Goal: Transaction & Acquisition: Purchase product/service

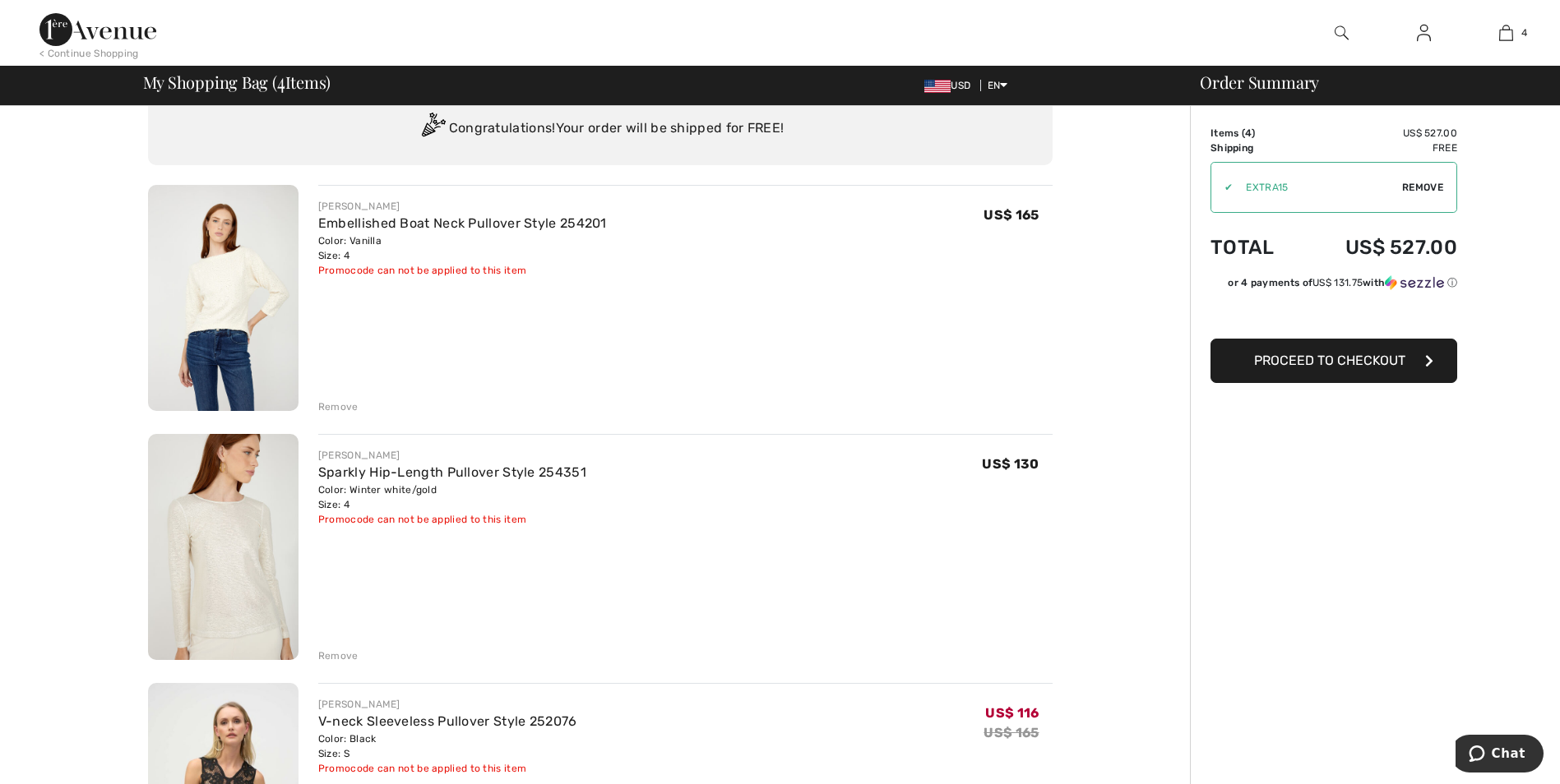
scroll to position [82, 0]
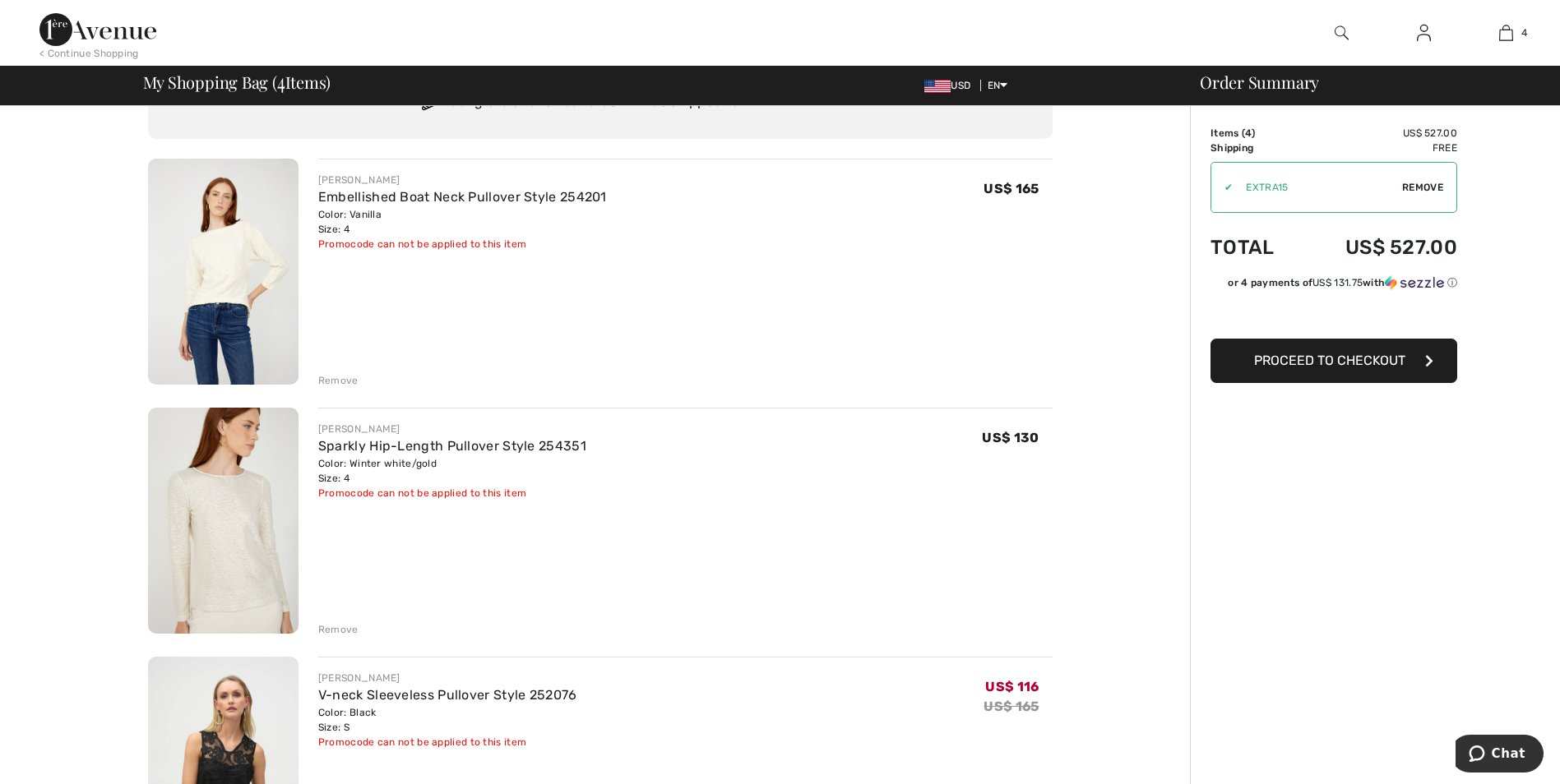
click at [1388, 360] on span "Proceed to Checkout" at bounding box center [1329, 360] width 151 height 15
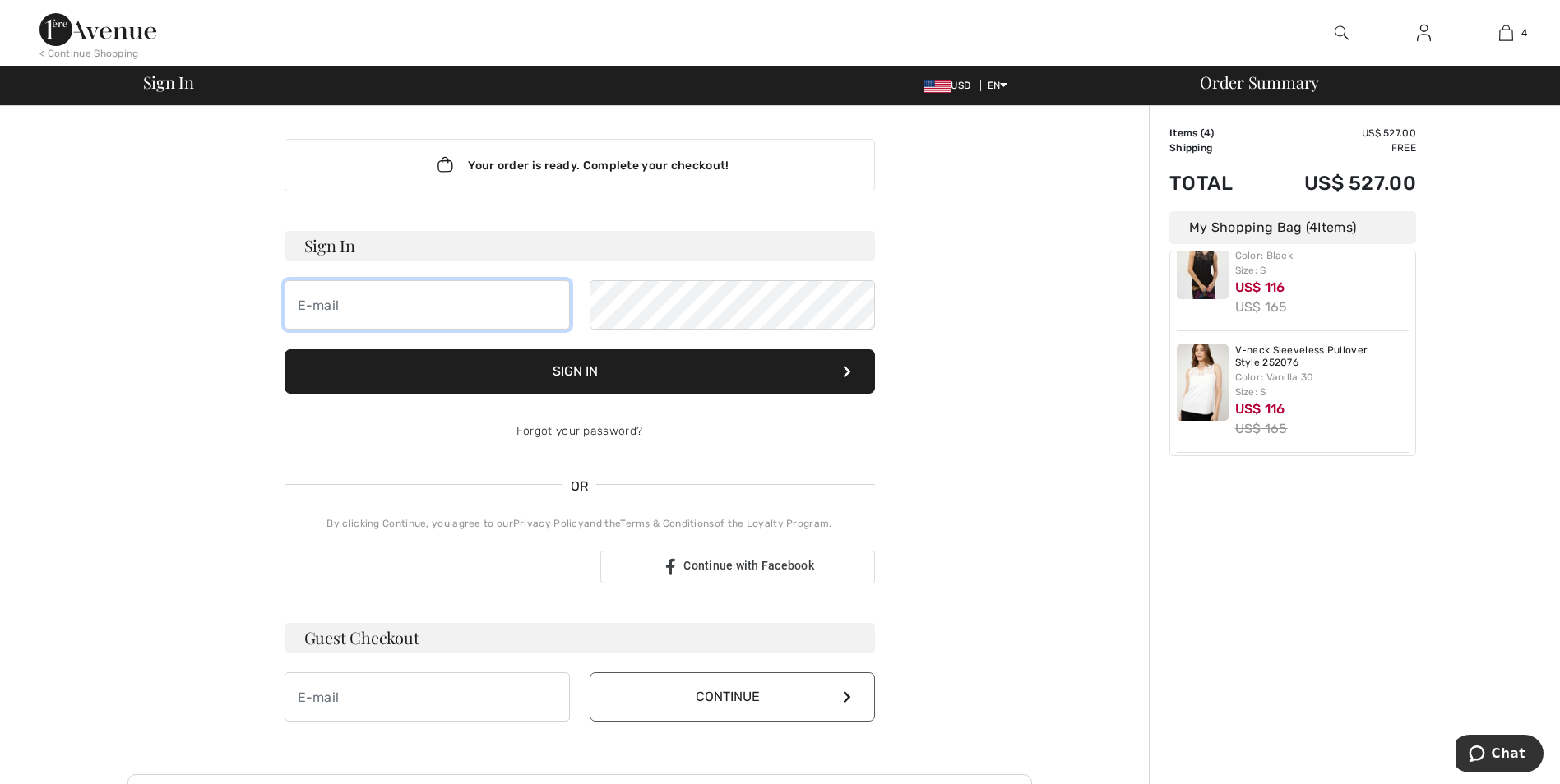
click at [373, 297] on input "email" at bounding box center [427, 305] width 285 height 50
type input "[EMAIL_ADDRESS][DOMAIN_NAME]"
click at [740, 380] on button "Sign In" at bounding box center [579, 372] width 590 height 44
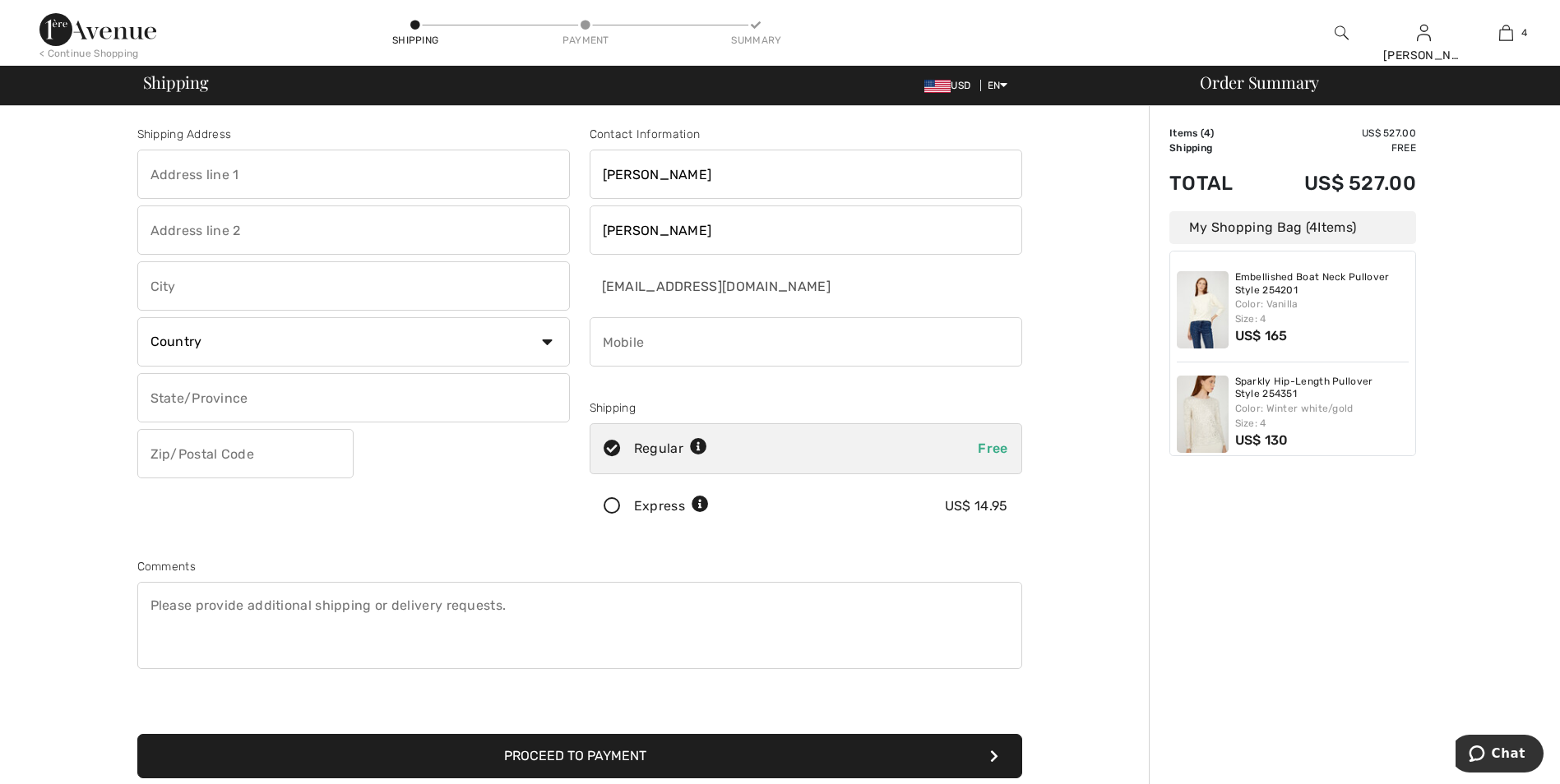
click at [257, 173] on input "text" at bounding box center [354, 174] width 432 height 50
type input "3644 LOmbardy Road"
type input "Pasadena"
select select "US"
select select "CA"
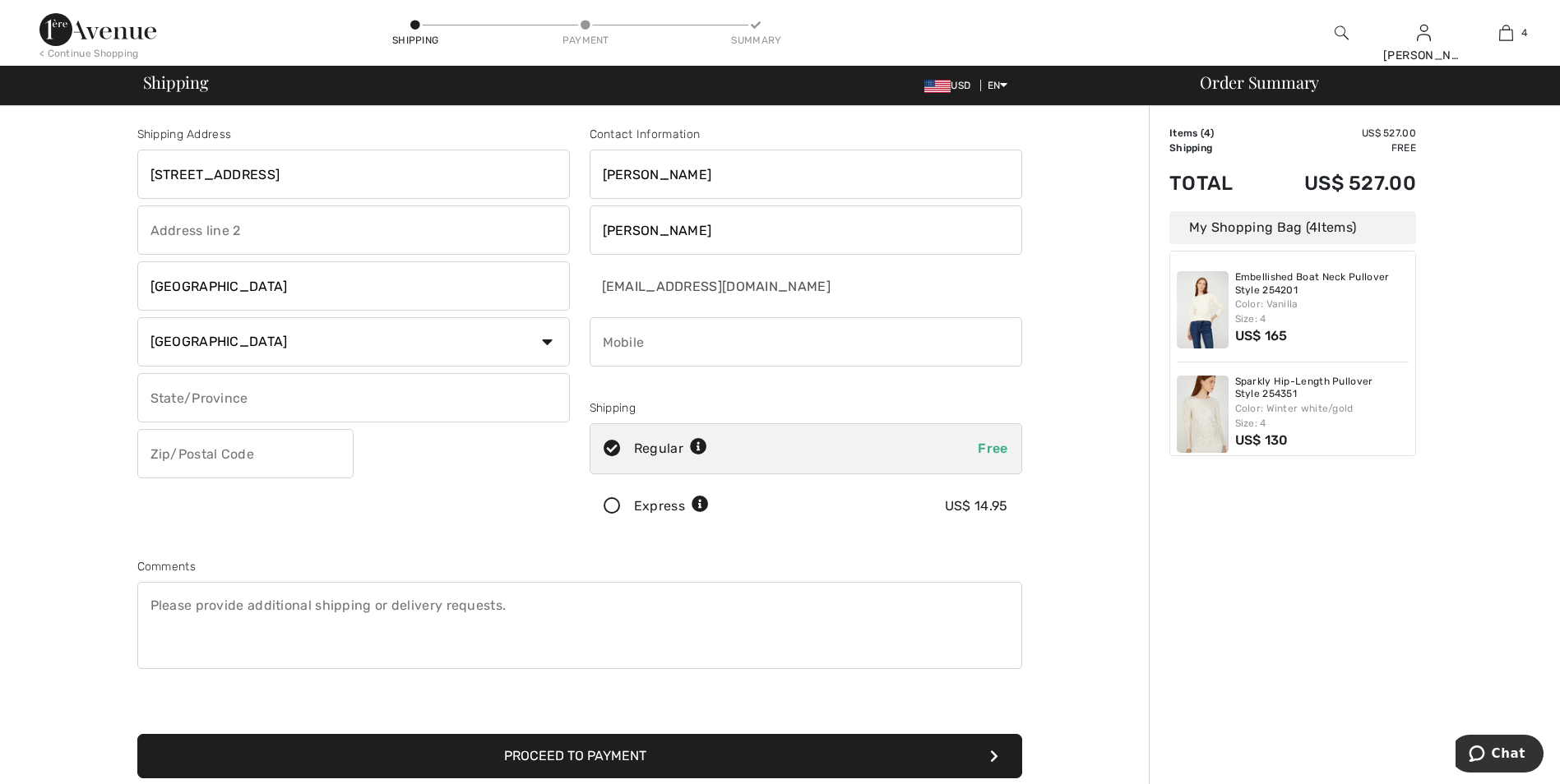
type input "91107"
type input "6266963101"
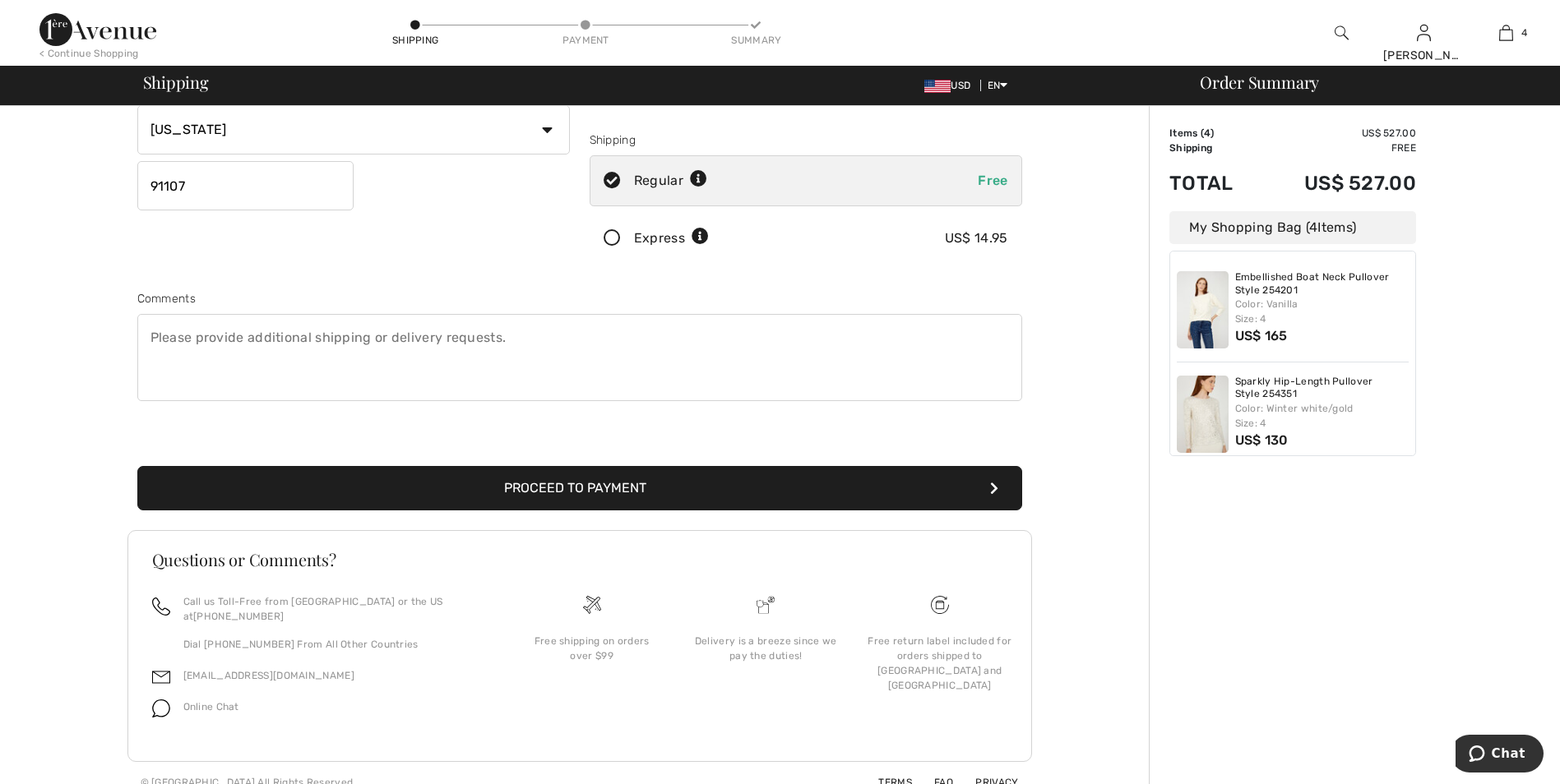
scroll to position [272, 0]
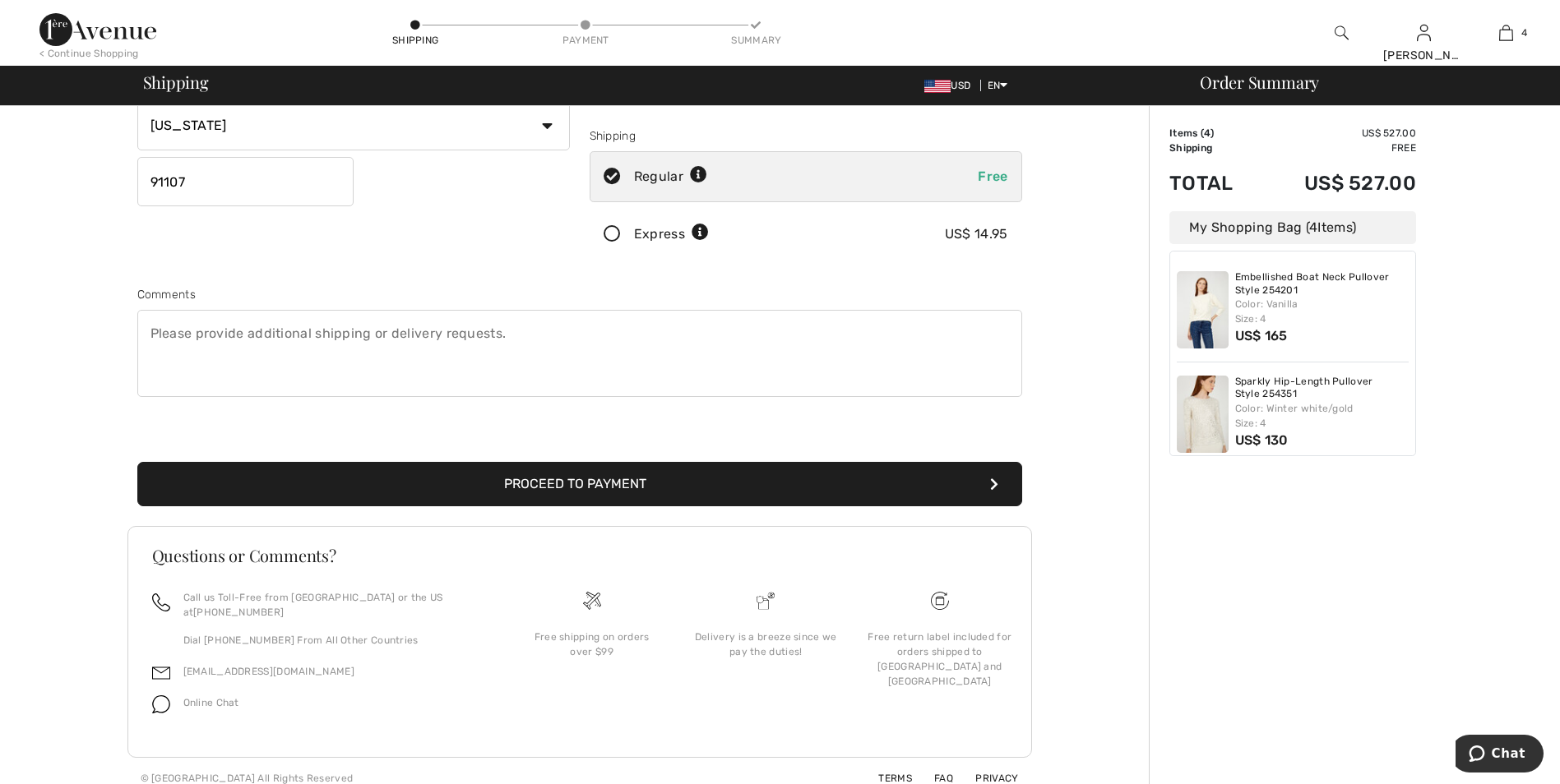
type input "[STREET_ADDRESS]"
click at [748, 482] on button "Proceed to Payment" at bounding box center [580, 484] width 885 height 44
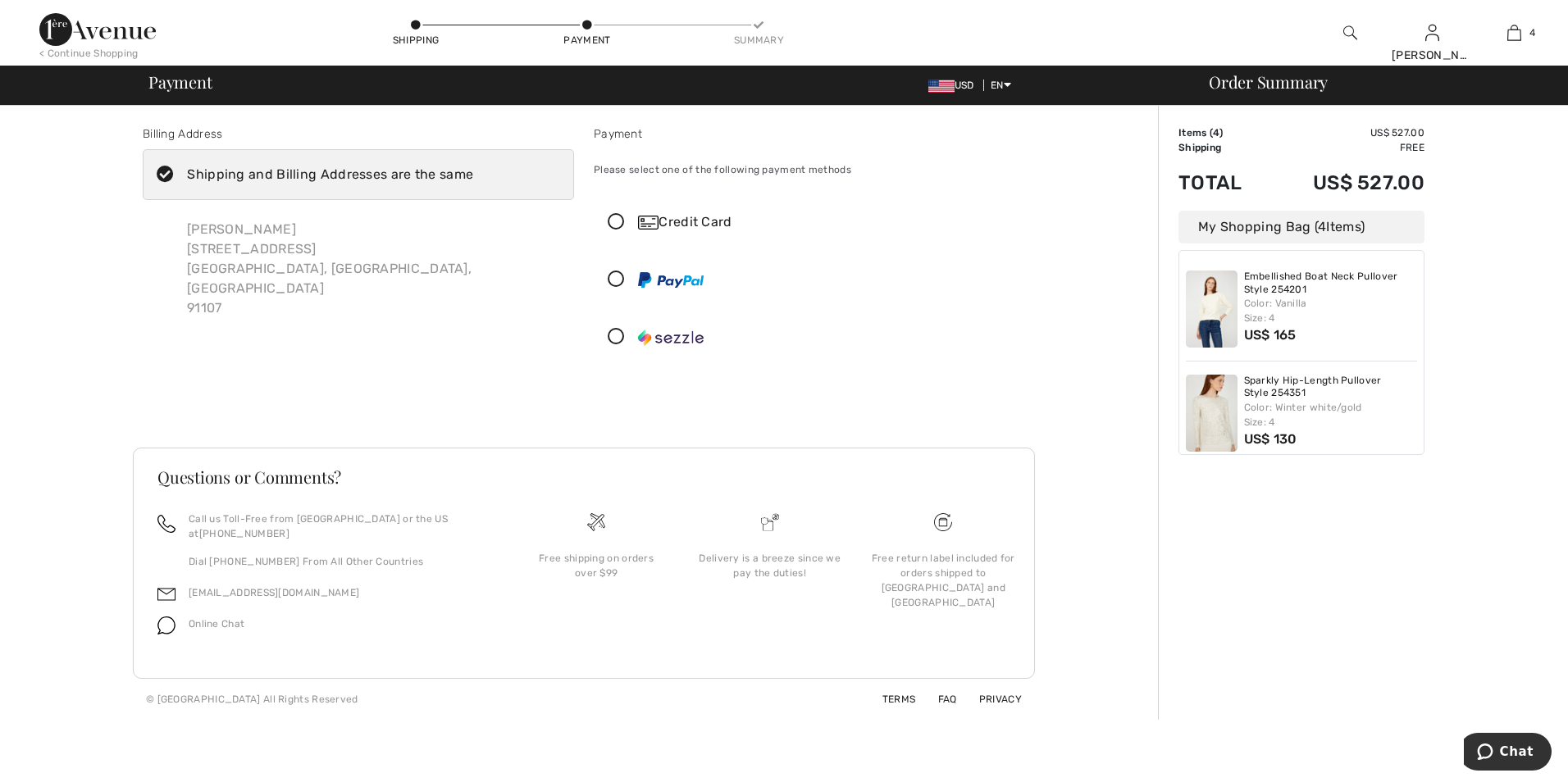
click at [614, 216] on icon at bounding box center [616, 222] width 43 height 17
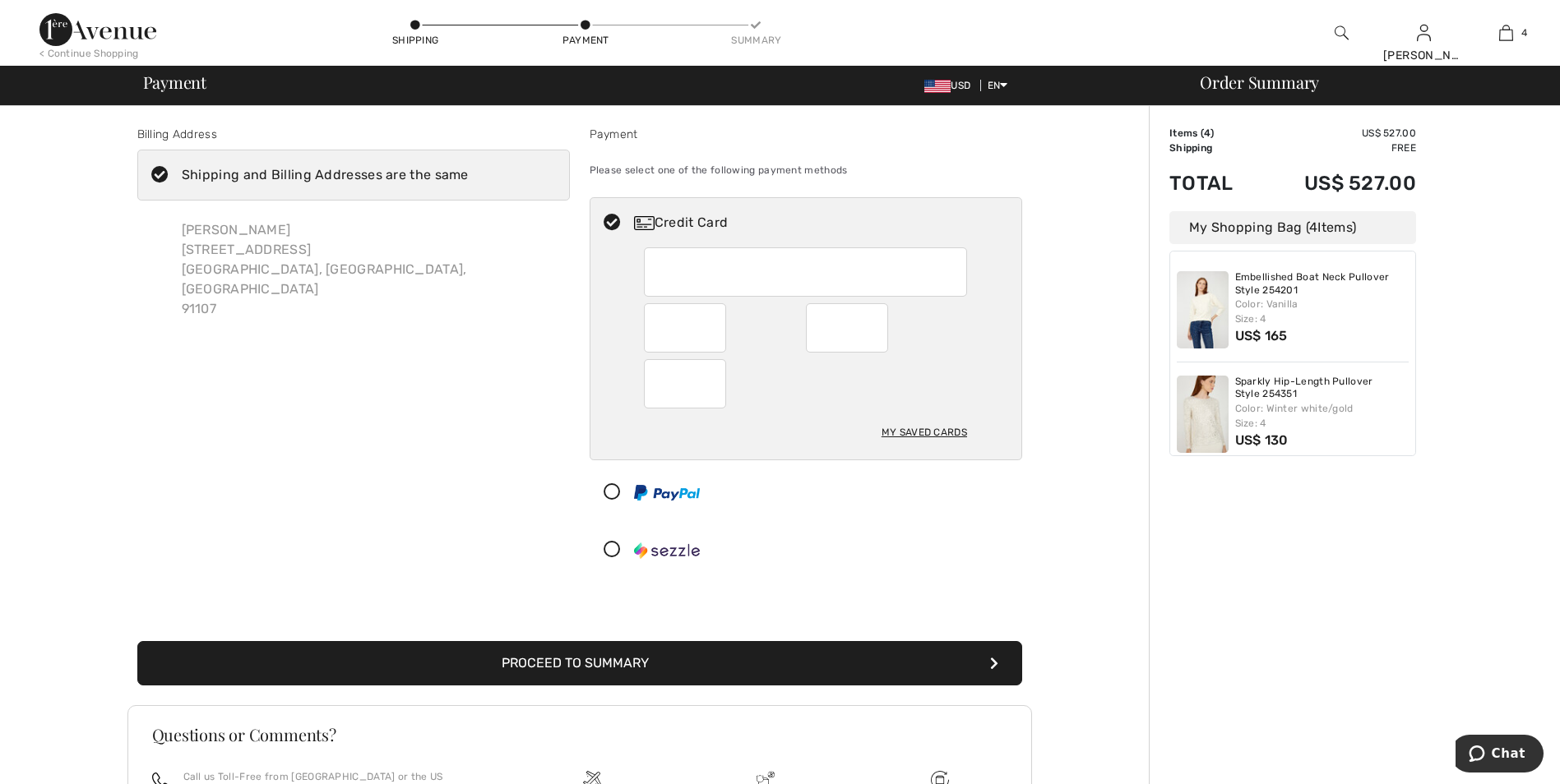
click at [724, 661] on button "Proceed to Summary" at bounding box center [580, 664] width 885 height 44
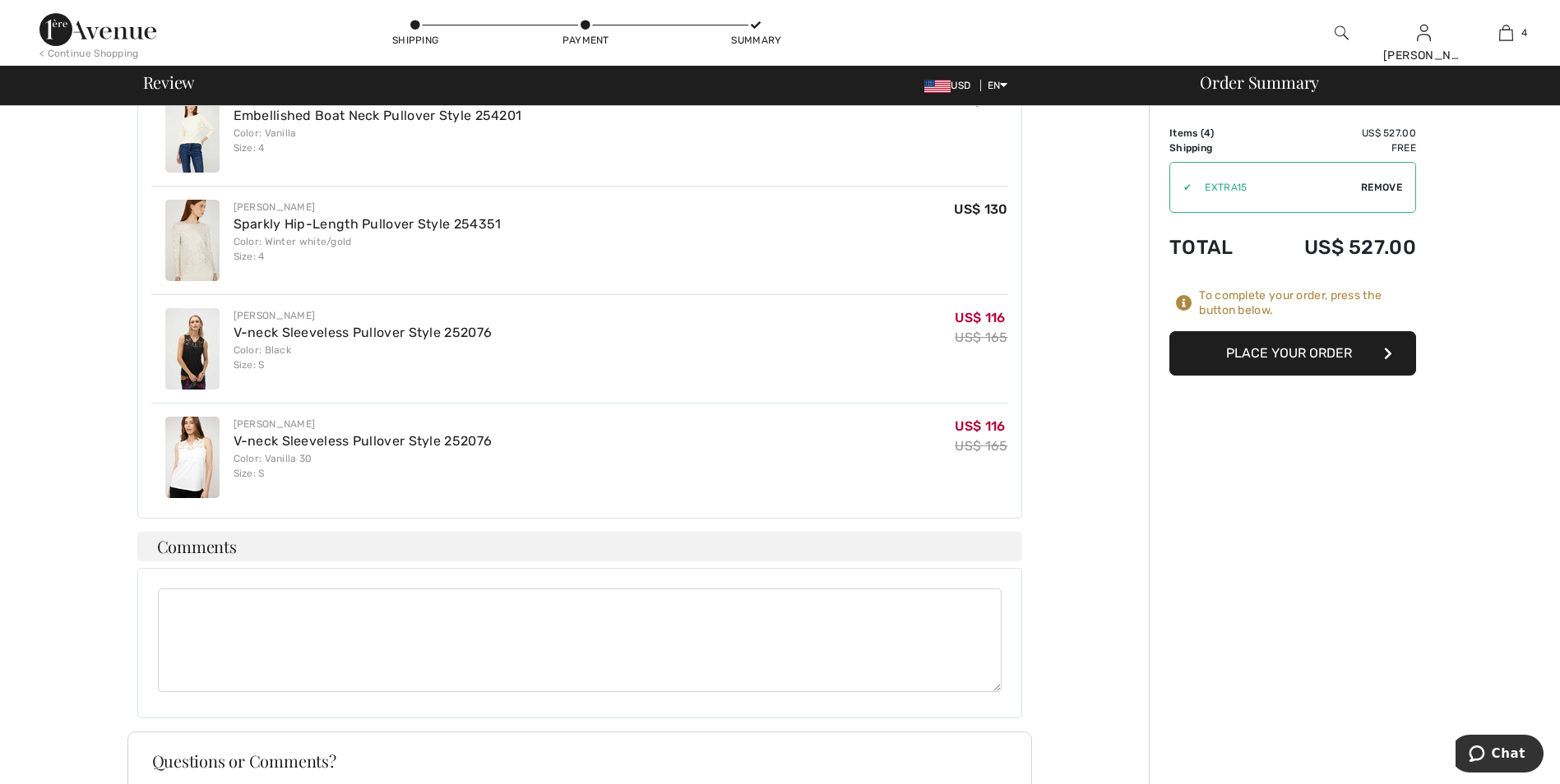
scroll to position [204, 0]
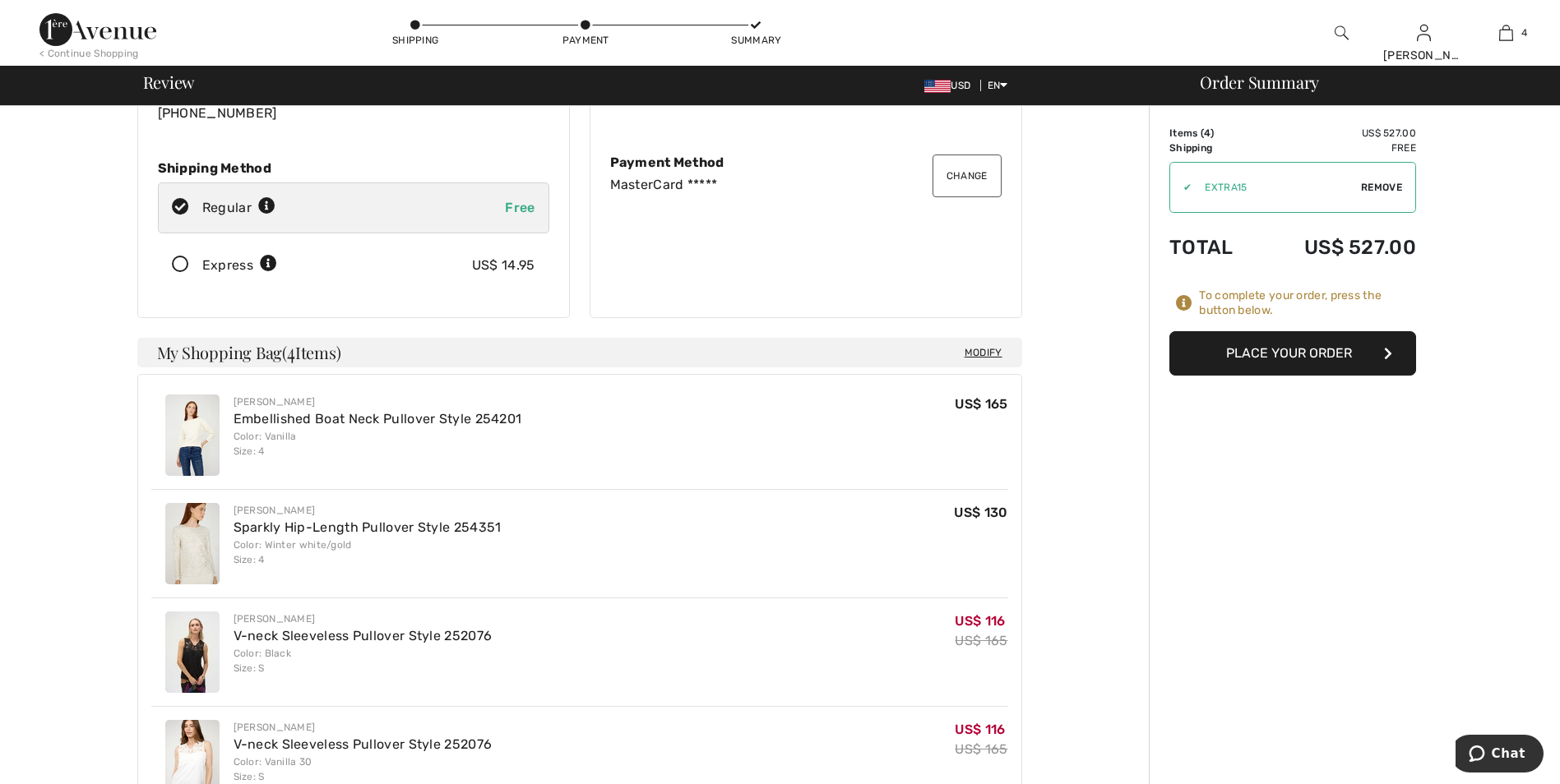
click at [1255, 343] on button "Place Your Order" at bounding box center [1293, 354] width 247 height 44
